Goal: Information Seeking & Learning: Find specific fact

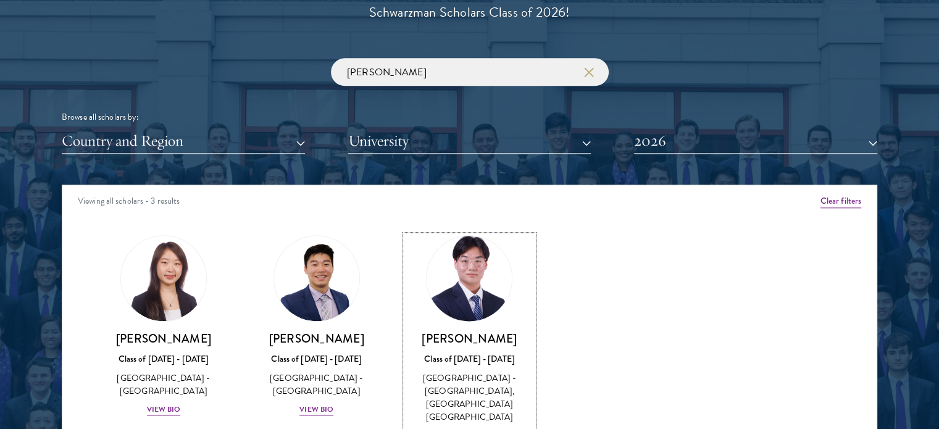
click at [490, 308] on img at bounding box center [470, 279] width 94 height 94
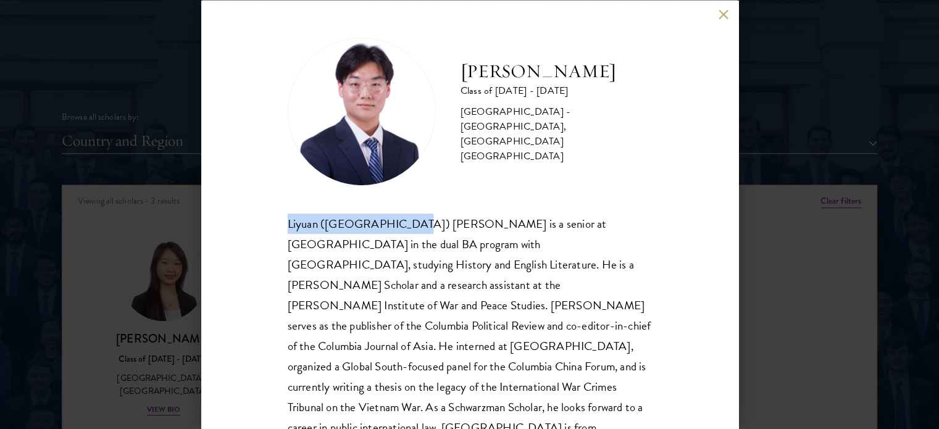
drag, startPoint x: 283, startPoint y: 222, endPoint x: 399, endPoint y: 224, distance: 115.5
click at [399, 224] on div "[PERSON_NAME] Class of [DATE] - [DATE] [GEOGRAPHIC_DATA] - [GEOGRAPHIC_DATA], […" at bounding box center [469, 214] width 537 height 429
copy div "Liyuan ([GEOGRAPHIC_DATA]) [PERSON_NAME]"
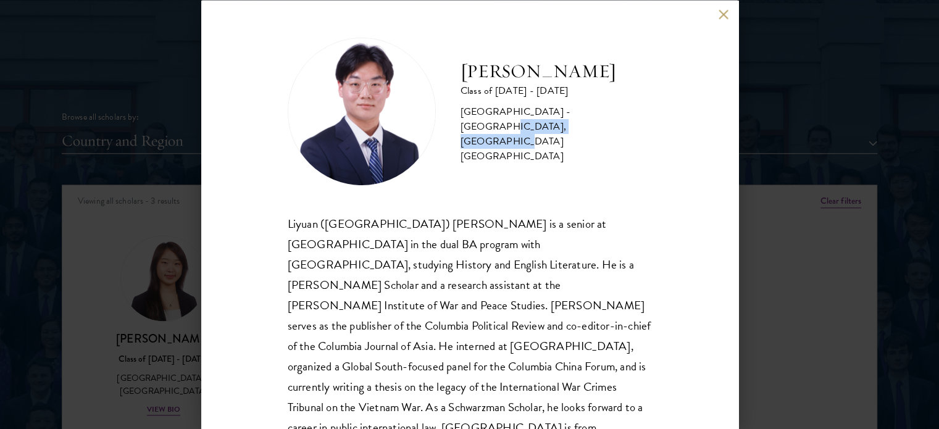
drag, startPoint x: 580, startPoint y: 127, endPoint x: 492, endPoint y: 151, distance: 91.4
click at [492, 151] on div "[PERSON_NAME] Class of [DATE] - [DATE] [GEOGRAPHIC_DATA] - [GEOGRAPHIC_DATA], […" at bounding box center [470, 111] width 364 height 148
copy div "[GEOGRAPHIC_DATA]"
click at [727, 17] on button at bounding box center [724, 14] width 10 height 10
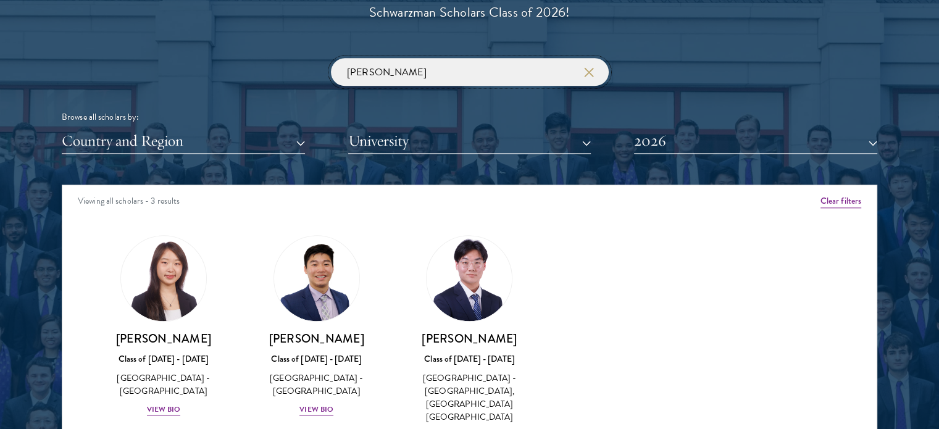
click at [374, 67] on input "[PERSON_NAME]" at bounding box center [470, 72] width 278 height 28
paste input "Anugreh"
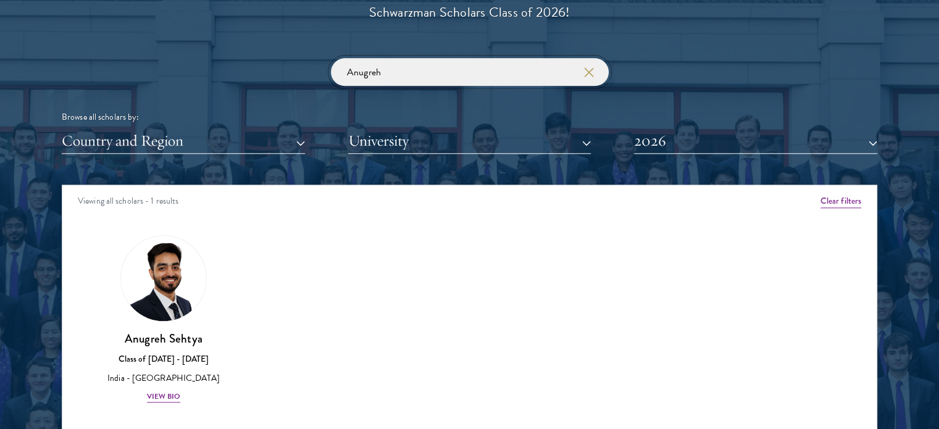
type input "Anugreh"
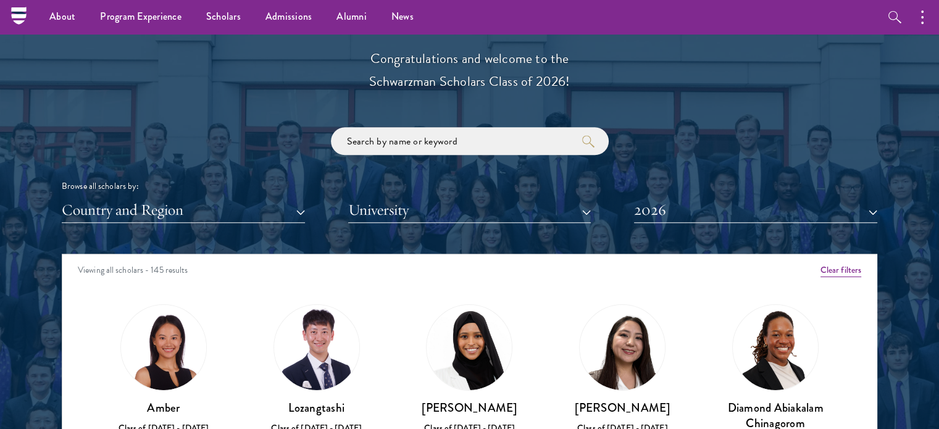
scroll to position [1358, 0]
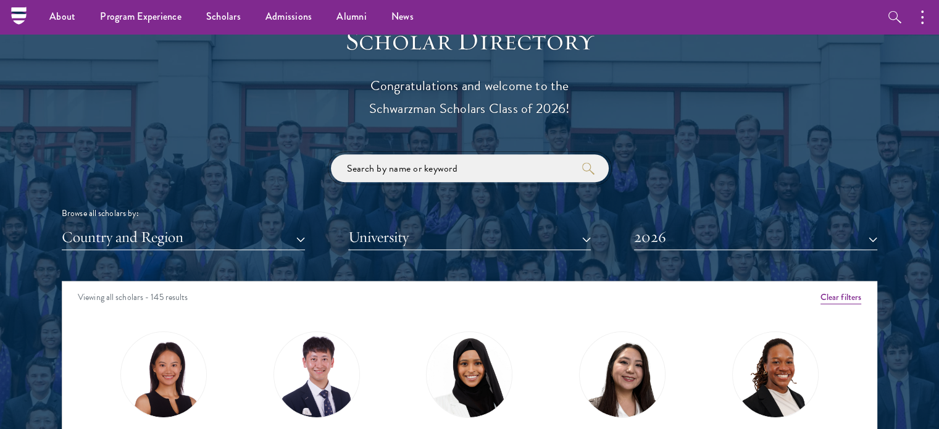
click at [506, 175] on input "search" at bounding box center [470, 168] width 278 height 28
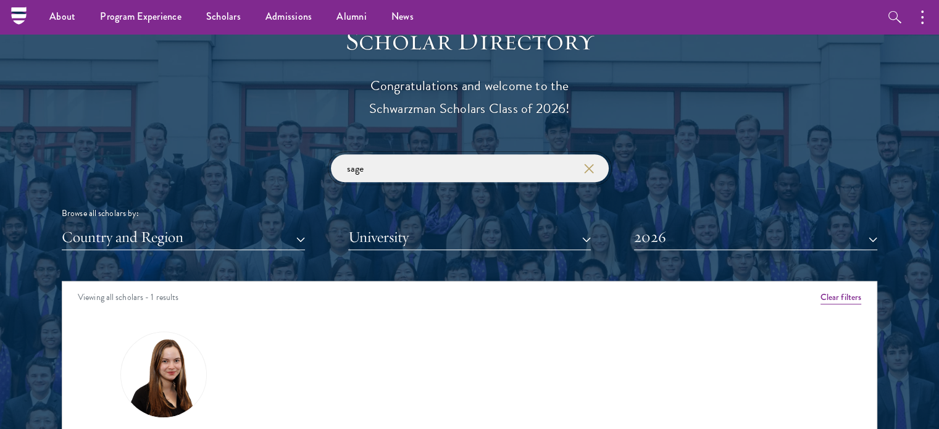
click button "submit" at bounding box center [0, 0] width 0 height 0
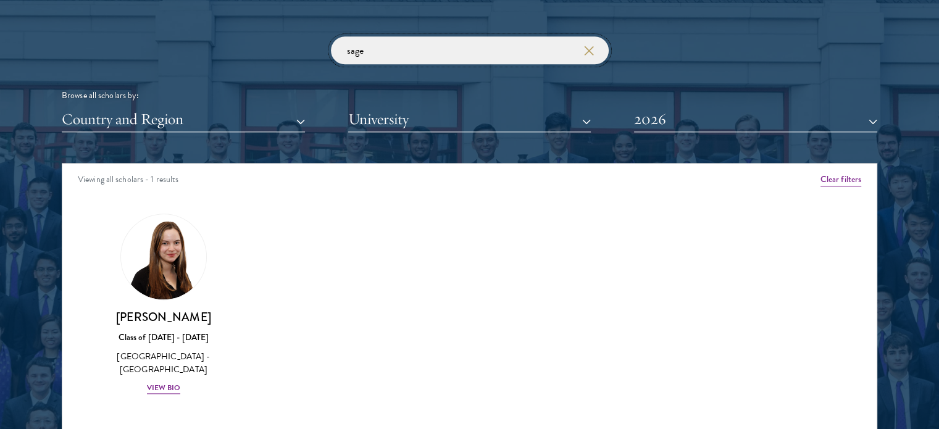
scroll to position [1667, 0]
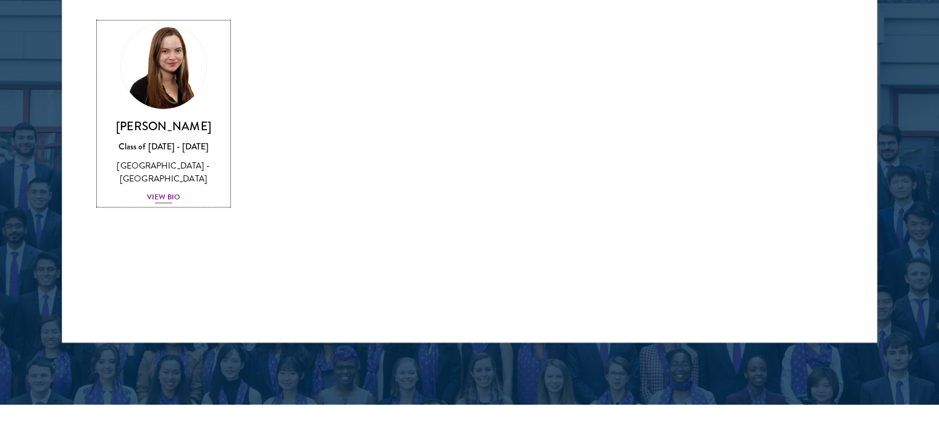
click at [153, 69] on img at bounding box center [164, 66] width 94 height 94
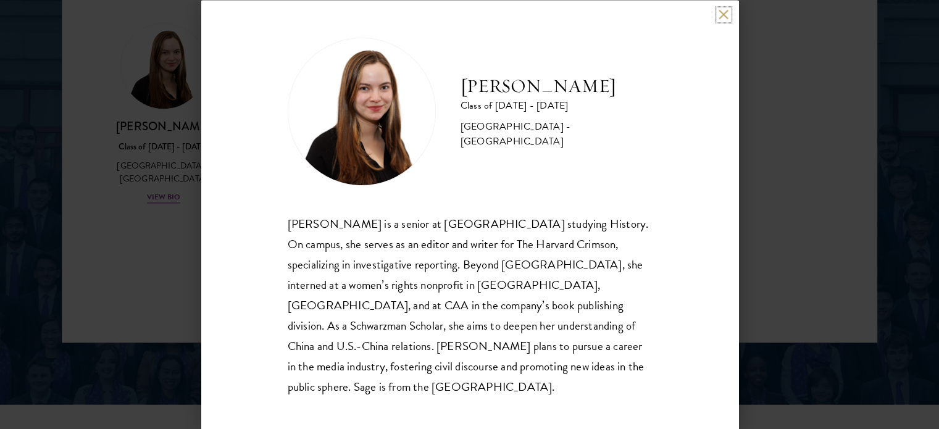
click at [719, 20] on button at bounding box center [724, 14] width 10 height 10
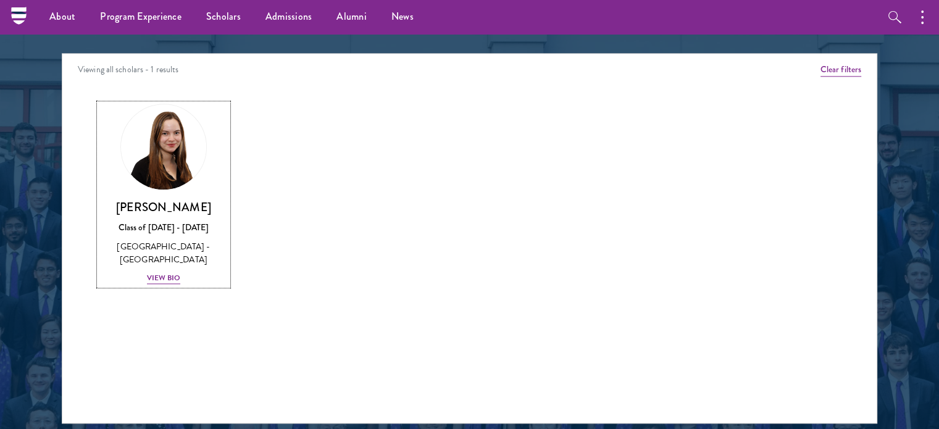
scroll to position [1482, 0]
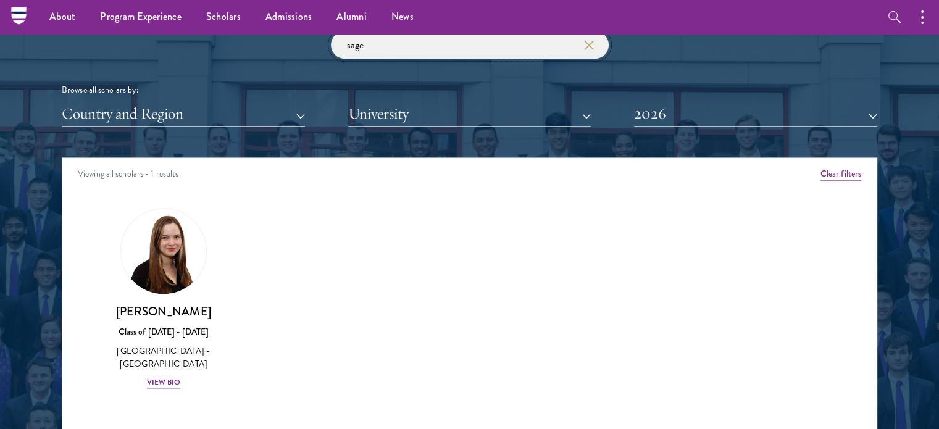
click at [411, 57] on input "sage" at bounding box center [470, 45] width 278 height 28
type input "mia"
click button "submit" at bounding box center [0, 0] width 0 height 0
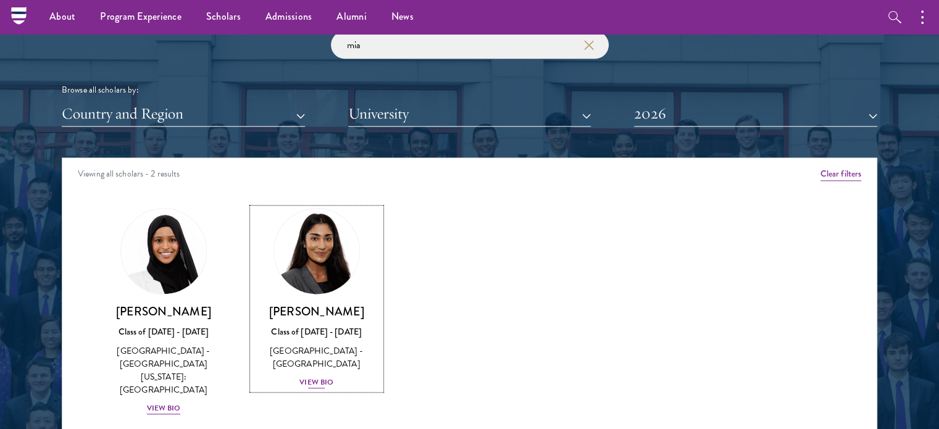
click at [340, 312] on h3 "[PERSON_NAME]" at bounding box center [317, 311] width 128 height 15
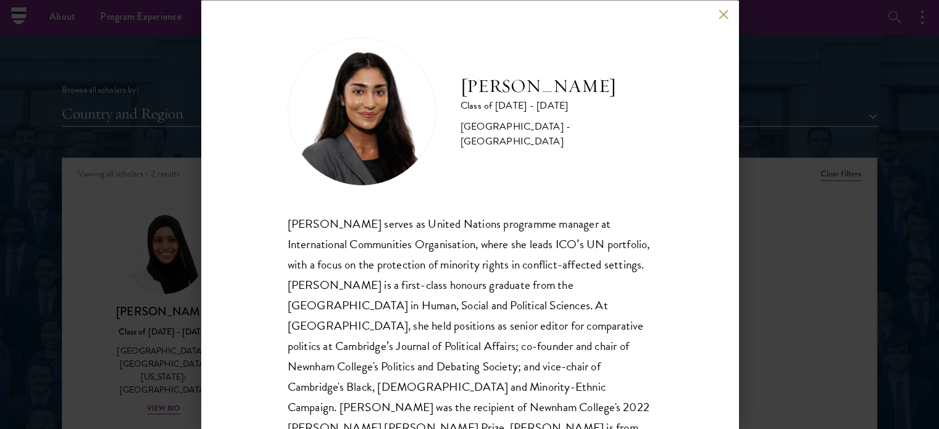
click at [728, 18] on button at bounding box center [724, 14] width 10 height 10
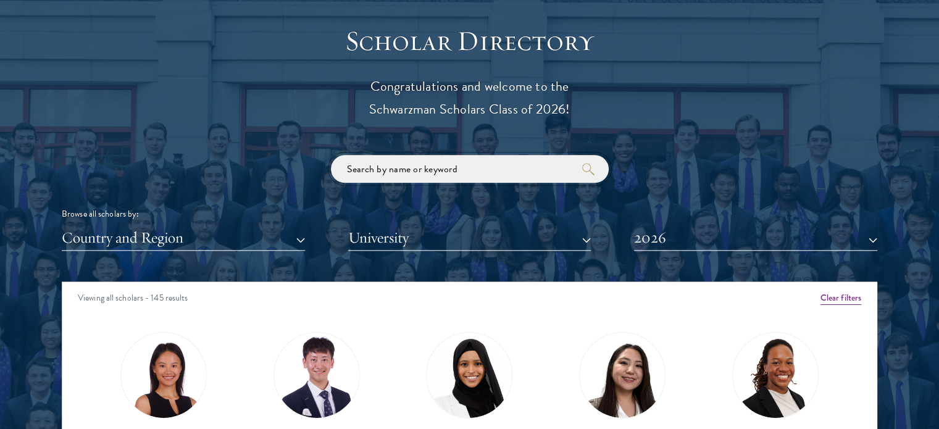
click at [505, 173] on input "search" at bounding box center [470, 169] width 278 height 28
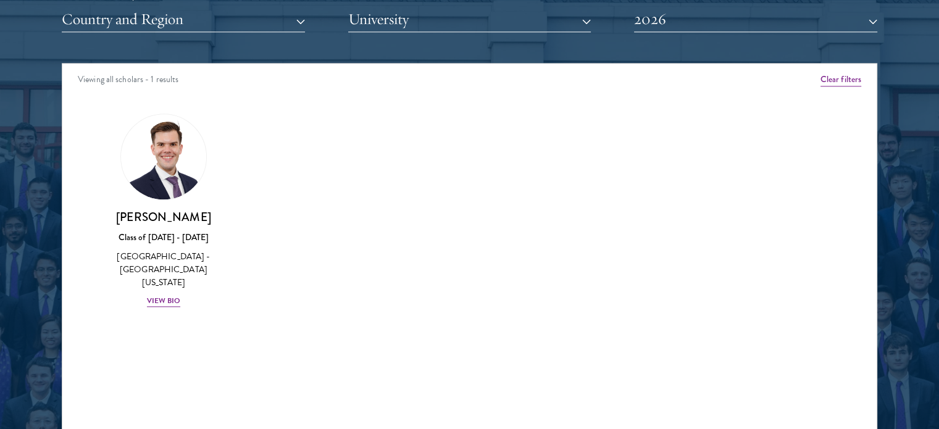
scroll to position [1605, 0]
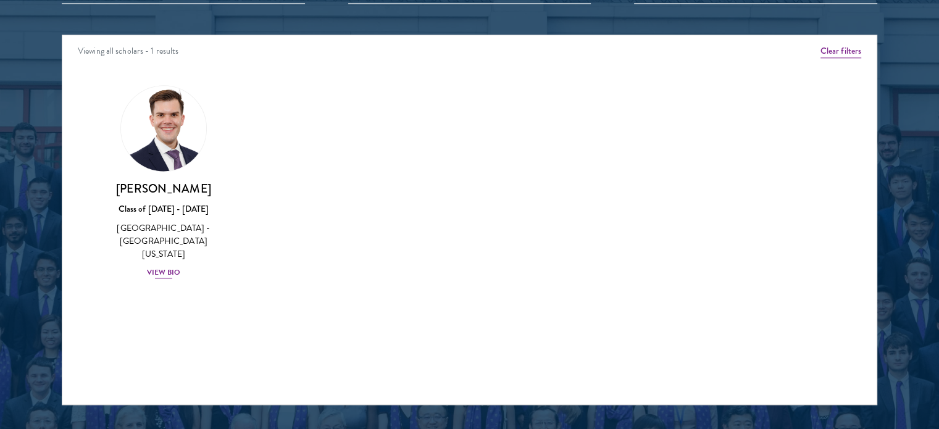
type input "garrett"
click at [169, 170] on link "Garrett Williams Class of 2025 - 2026 United States of America - University of …" at bounding box center [163, 182] width 128 height 195
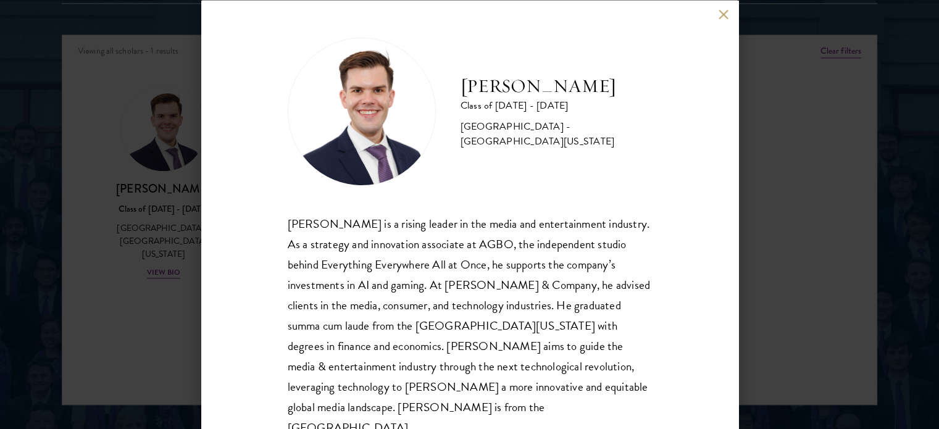
click at [717, 19] on div "Garrett Williams Class of 2025 - 2026 United States of America - University of …" at bounding box center [469, 214] width 537 height 429
click at [721, 17] on button at bounding box center [724, 14] width 10 height 10
